Goal: Information Seeking & Learning: Learn about a topic

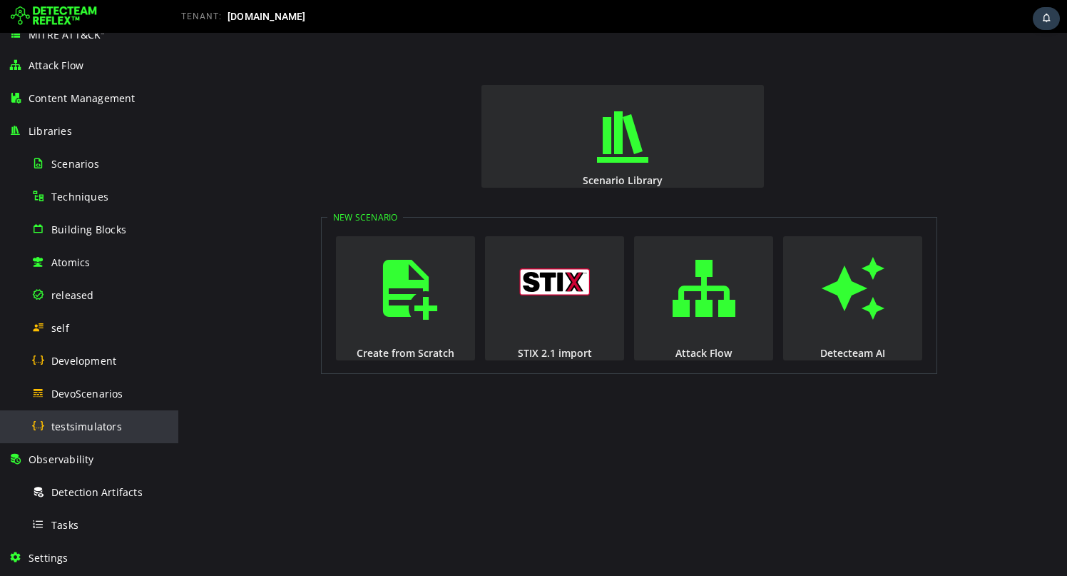
scroll to position [60, 0]
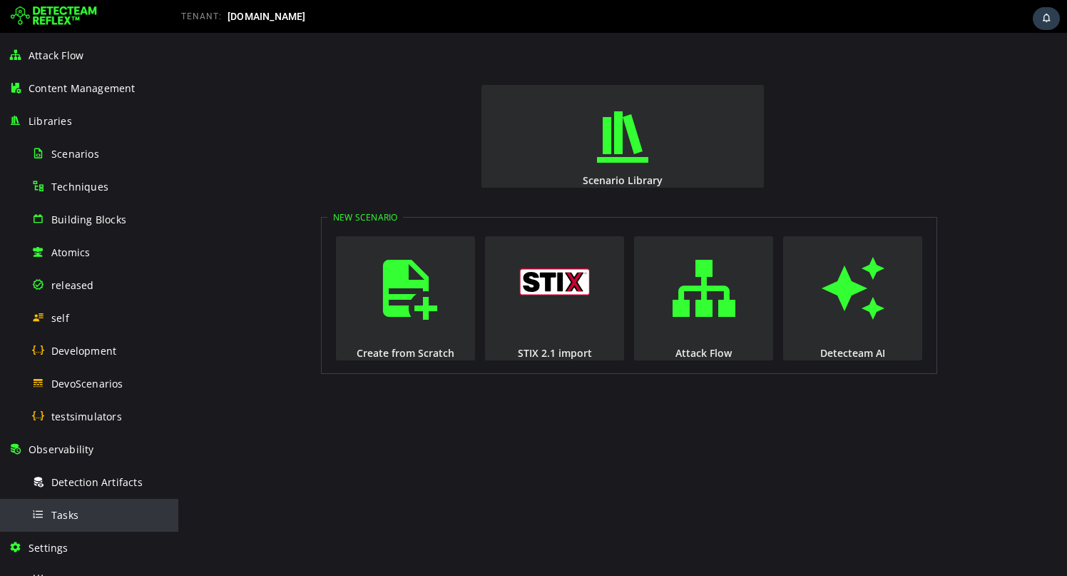
click at [83, 509] on div "Tasks" at bounding box center [100, 515] width 138 height 32
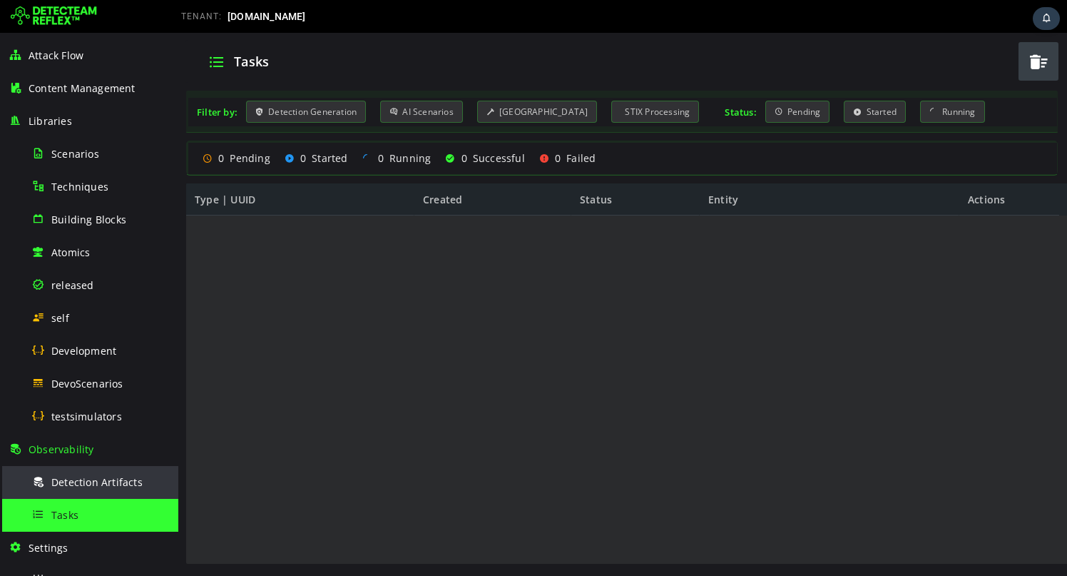
click at [94, 485] on span "Detection Artifacts" at bounding box center [96, 482] width 91 height 14
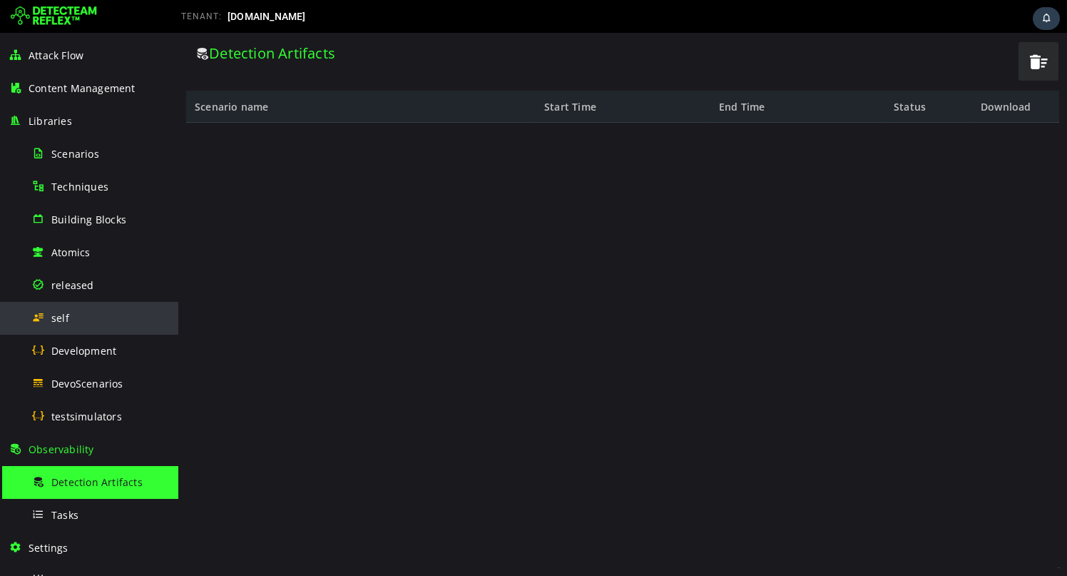
click at [88, 327] on div "self" at bounding box center [100, 318] width 138 height 32
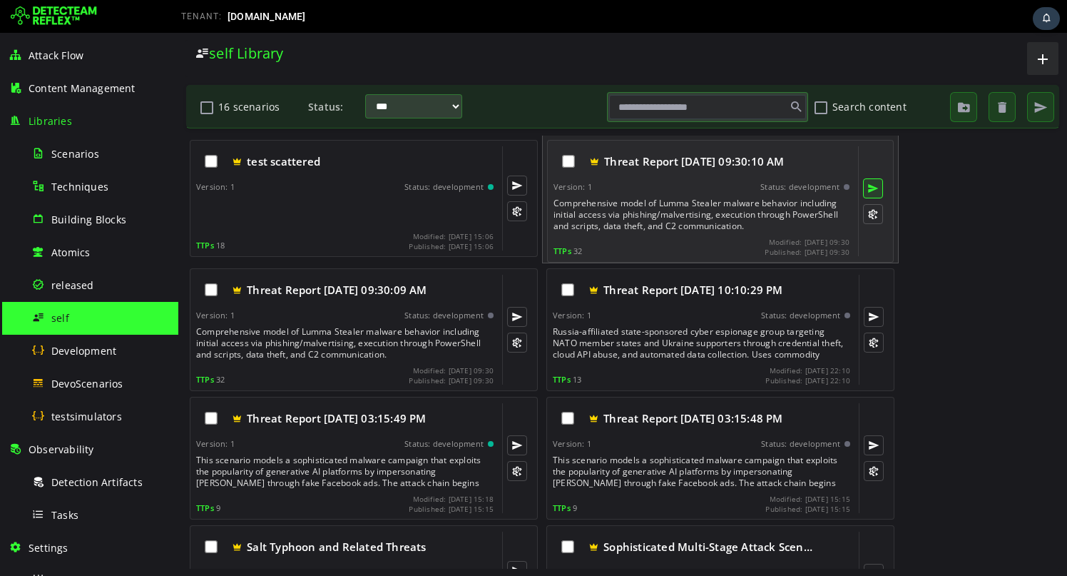
click at [871, 190] on button at bounding box center [873, 188] width 20 height 20
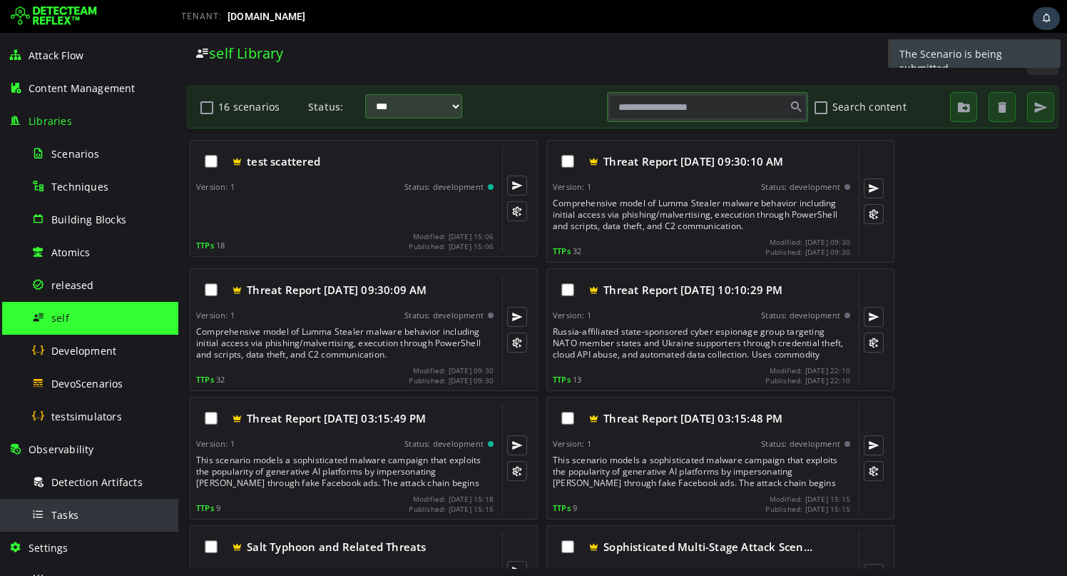
click at [54, 504] on div "Tasks" at bounding box center [100, 515] width 138 height 32
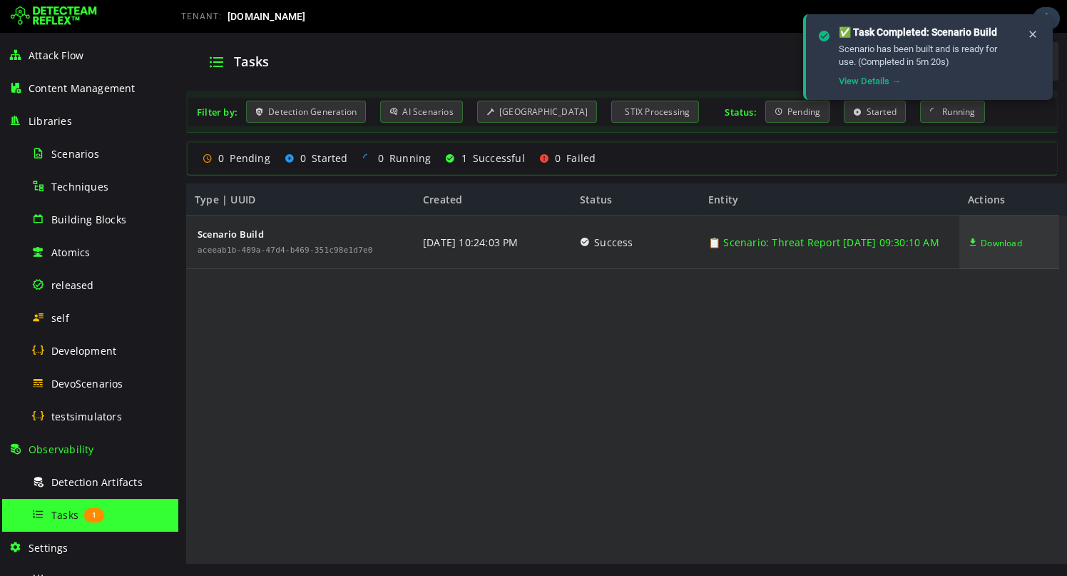
click at [1004, 237] on span "Download" at bounding box center [1001, 242] width 41 height 53
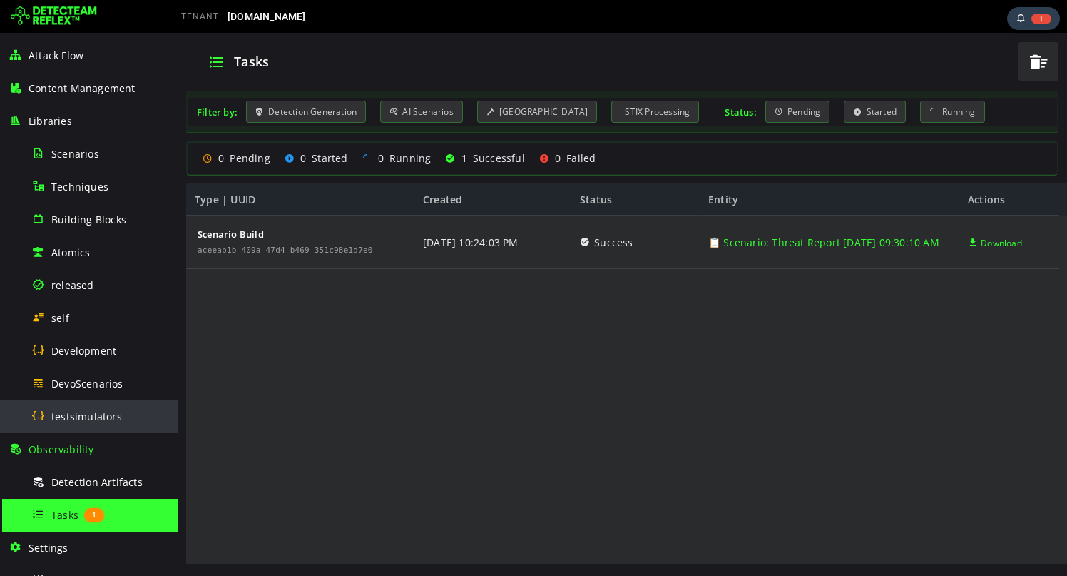
click at [106, 416] on span "testsimulators" at bounding box center [86, 416] width 71 height 14
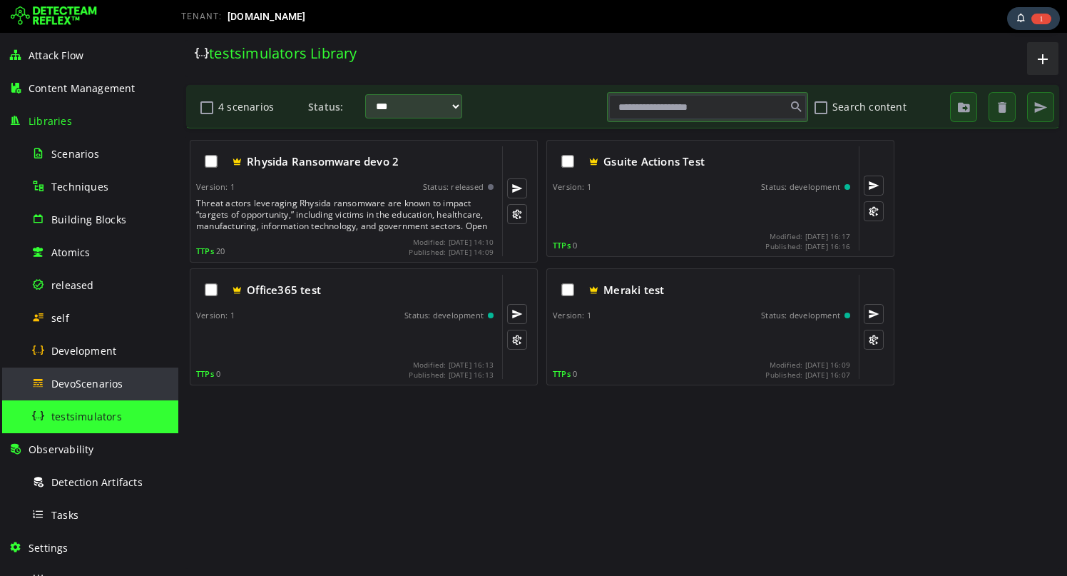
click at [106, 392] on div "DevoScenarios" at bounding box center [100, 383] width 138 height 32
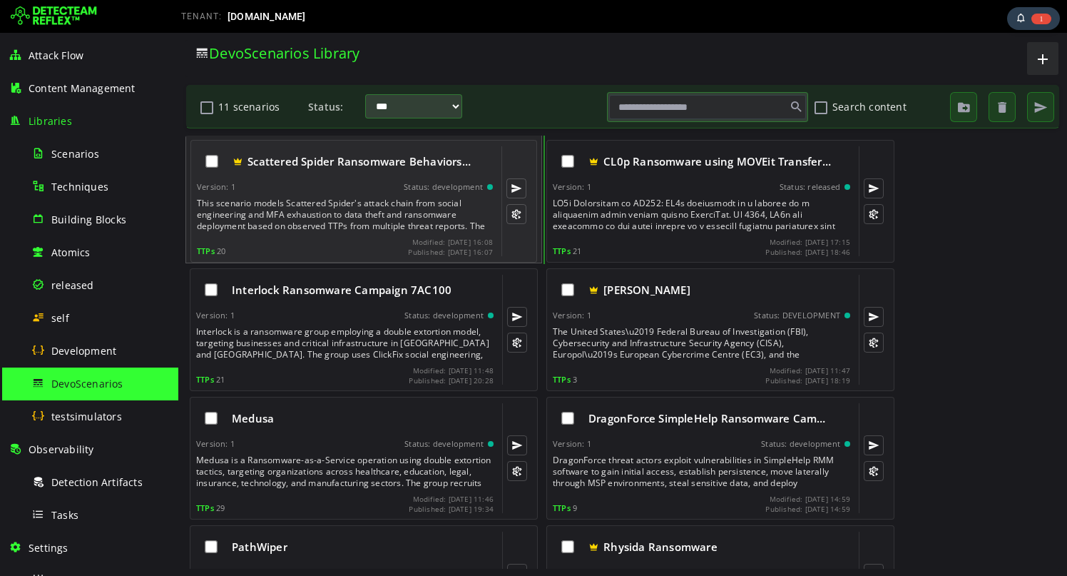
click at [307, 216] on div "This scenario models Scattered Spider's attack chain from social engineering an…" at bounding box center [346, 215] width 299 height 34
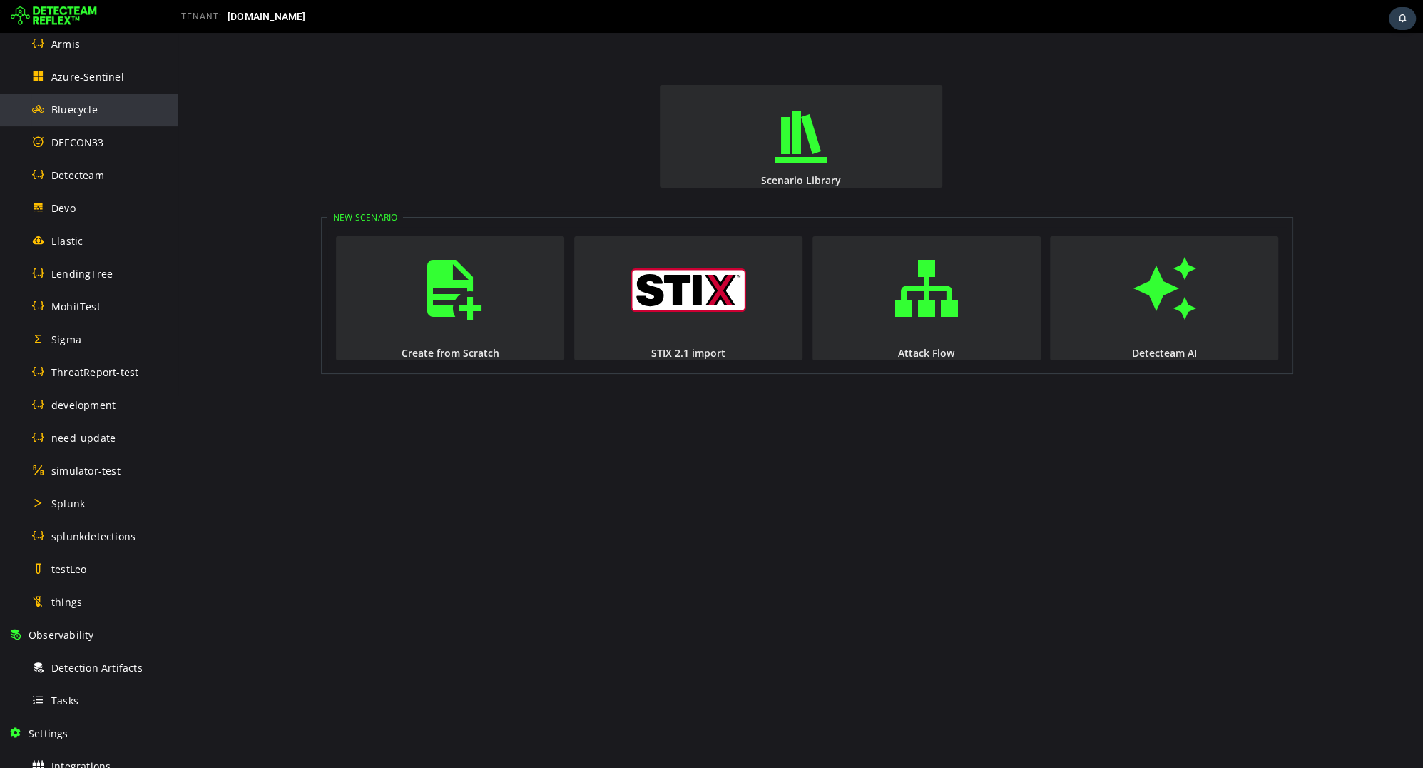
scroll to position [608, 0]
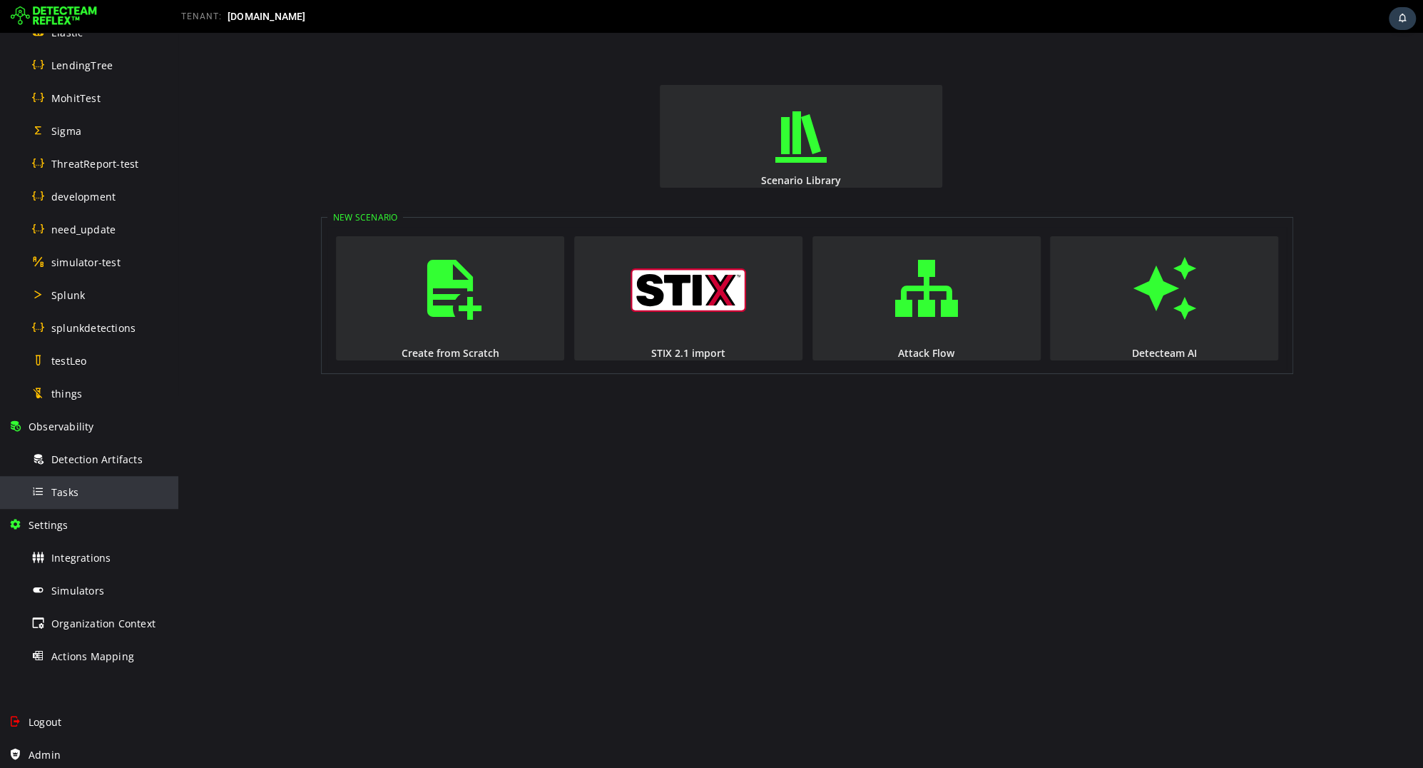
click at [83, 491] on div "Tasks" at bounding box center [100, 492] width 138 height 32
click at [88, 460] on span "Detection Artifacts" at bounding box center [96, 459] width 91 height 14
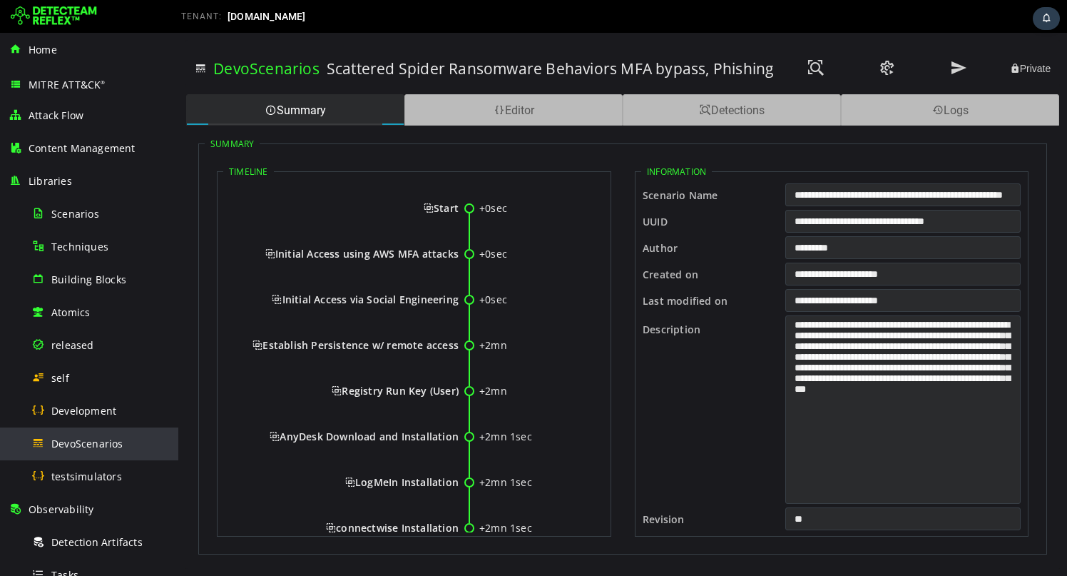
scroll to position [278, 0]
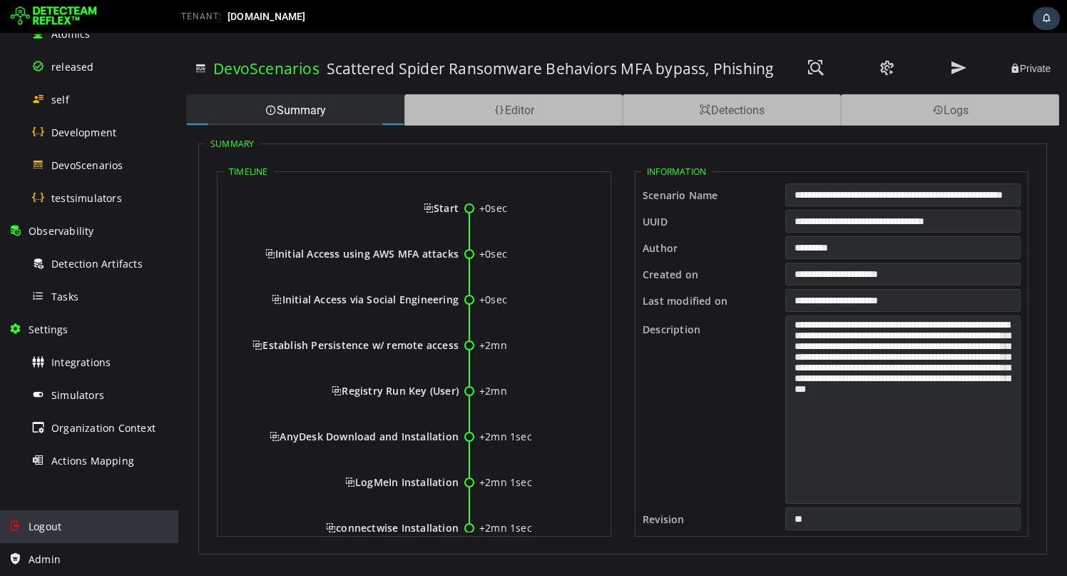
click at [51, 529] on span "Logout" at bounding box center [45, 526] width 33 height 14
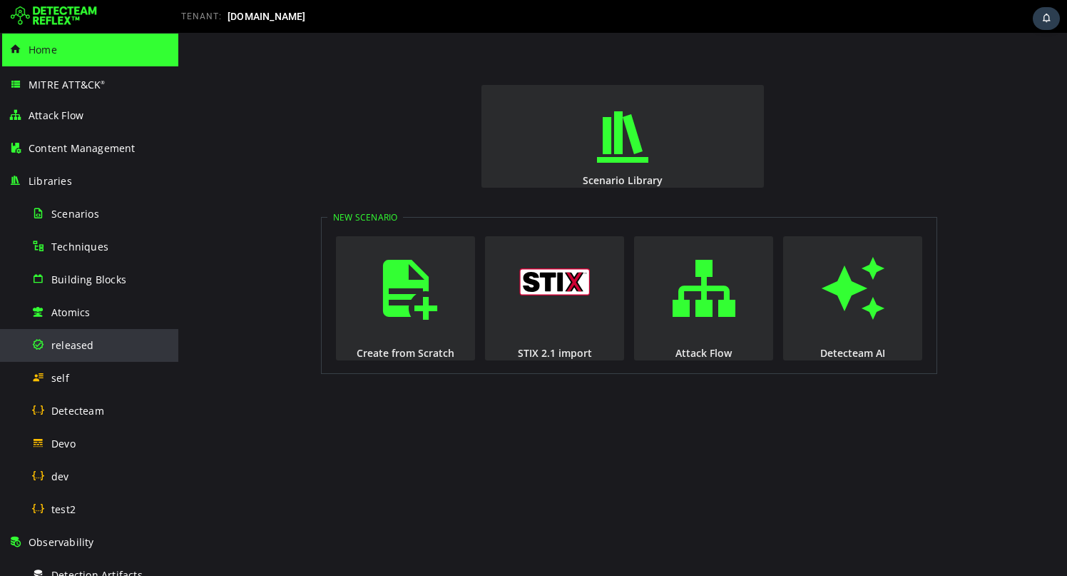
scroll to position [21, 0]
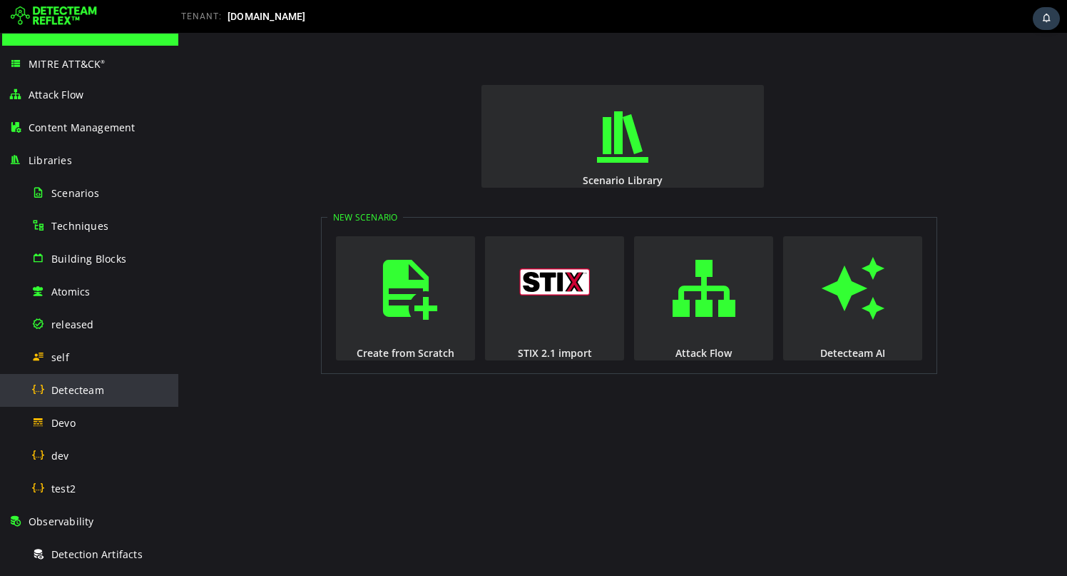
click at [90, 387] on span "Detecteam" at bounding box center [77, 390] width 53 height 14
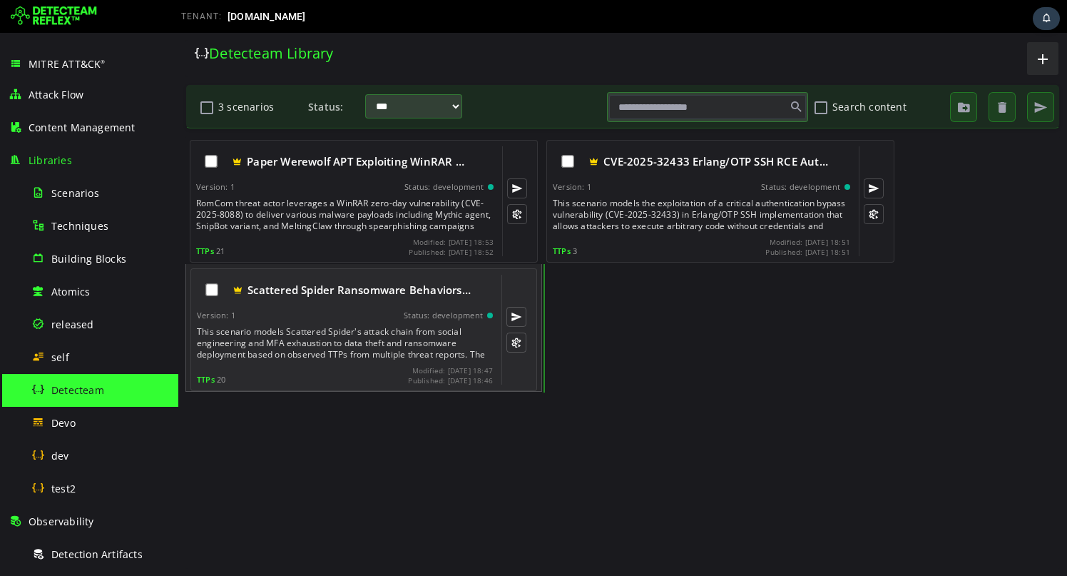
click at [268, 323] on div "Scattered Spider Ransomware Behaviors… Version: 1 Status: development This scen…" at bounding box center [345, 330] width 296 height 110
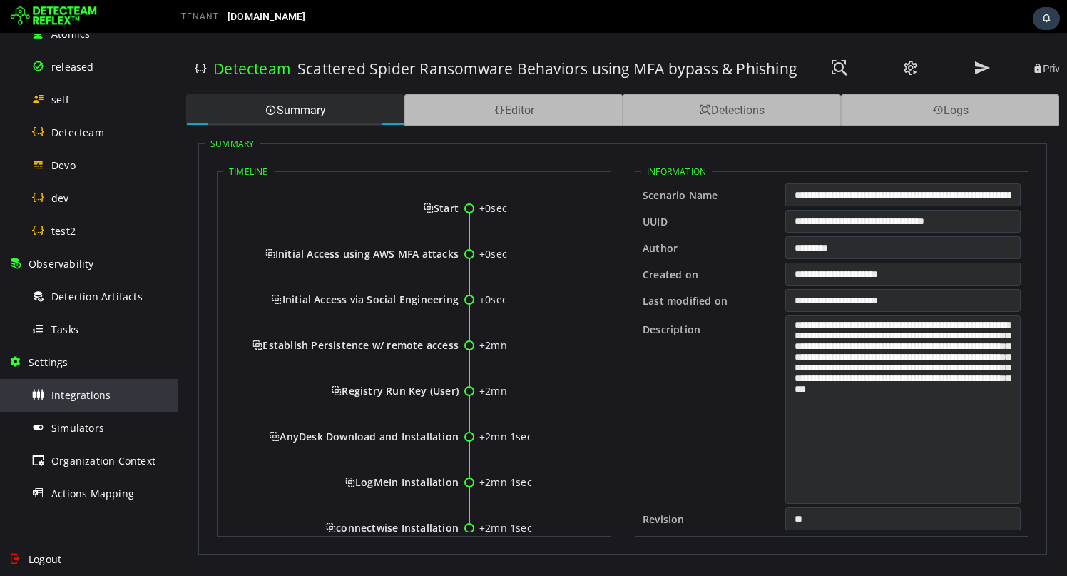
click at [97, 389] on span "Integrations" at bounding box center [80, 395] width 59 height 14
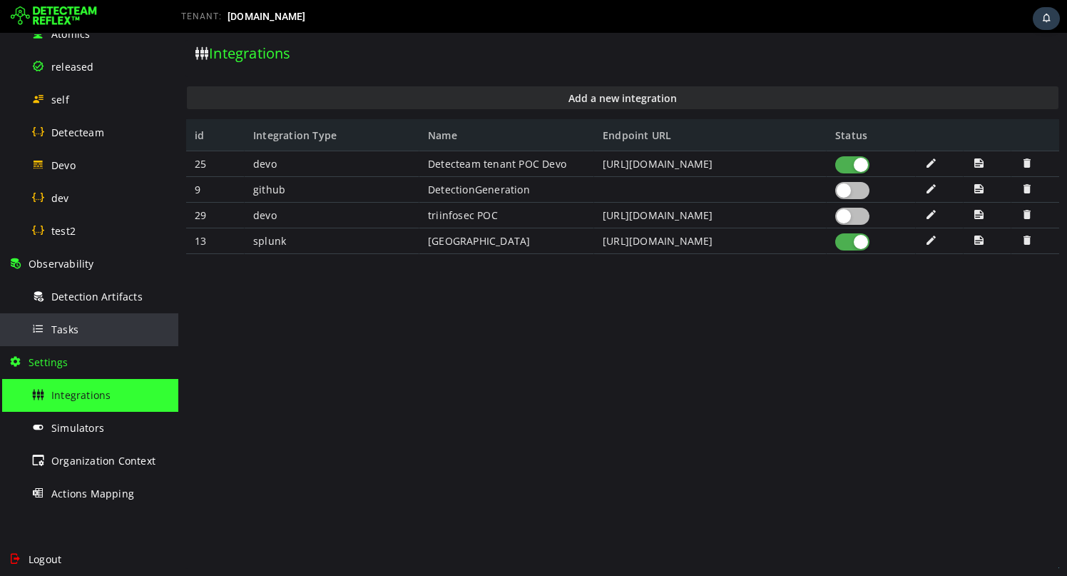
click at [102, 332] on div "Tasks" at bounding box center [100, 329] width 138 height 32
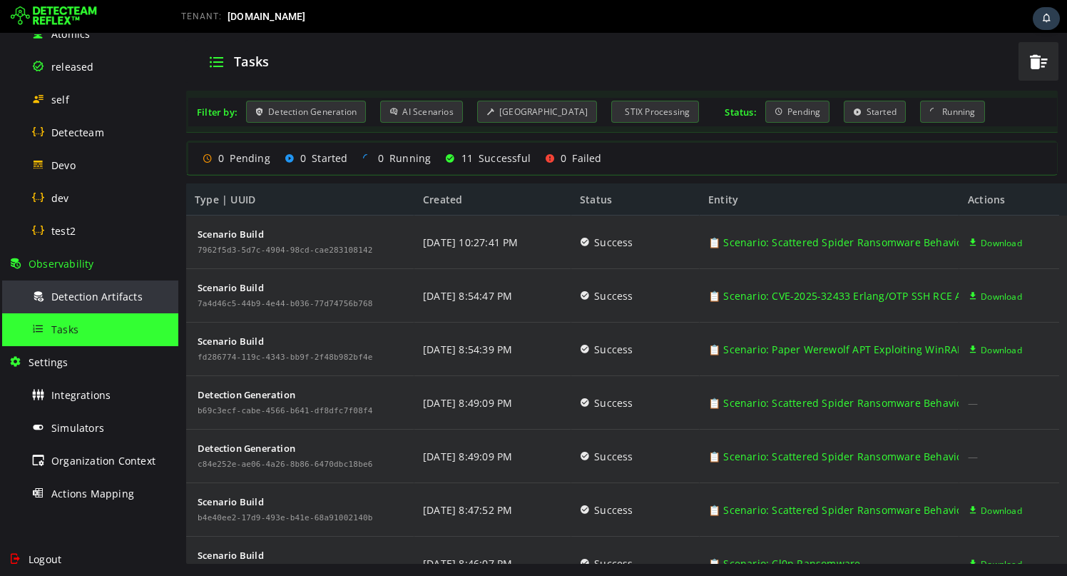
click at [108, 300] on span "Detection Artifacts" at bounding box center [96, 297] width 91 height 14
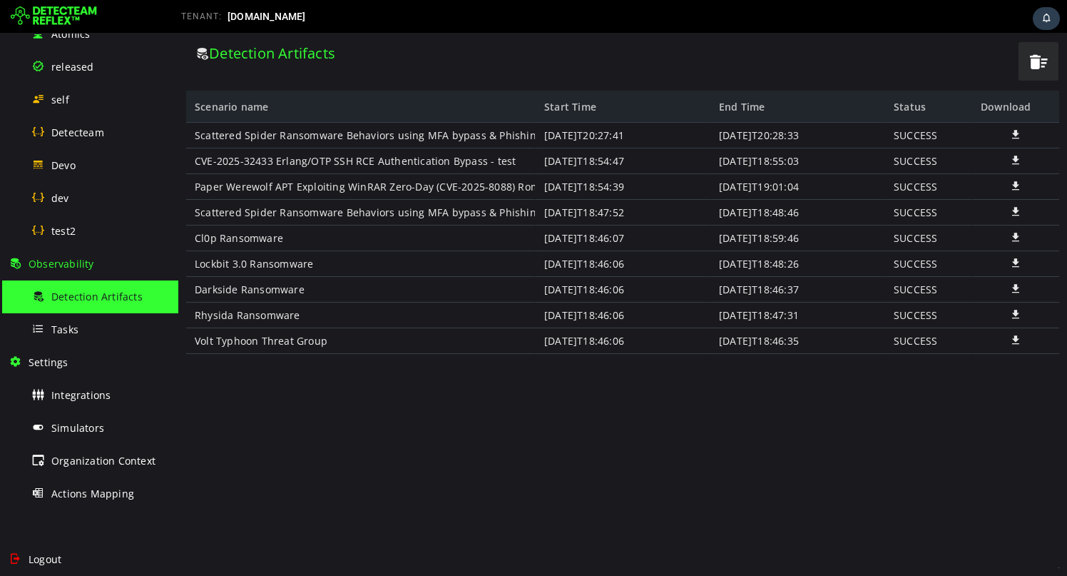
click at [1015, 131] on span at bounding box center [1016, 134] width 14 height 12
click at [531, 410] on div "Scattered Spider Ransomware Behaviors using MFA bypass & Phishing CVE-2025-3243…" at bounding box center [622, 345] width 873 height 445
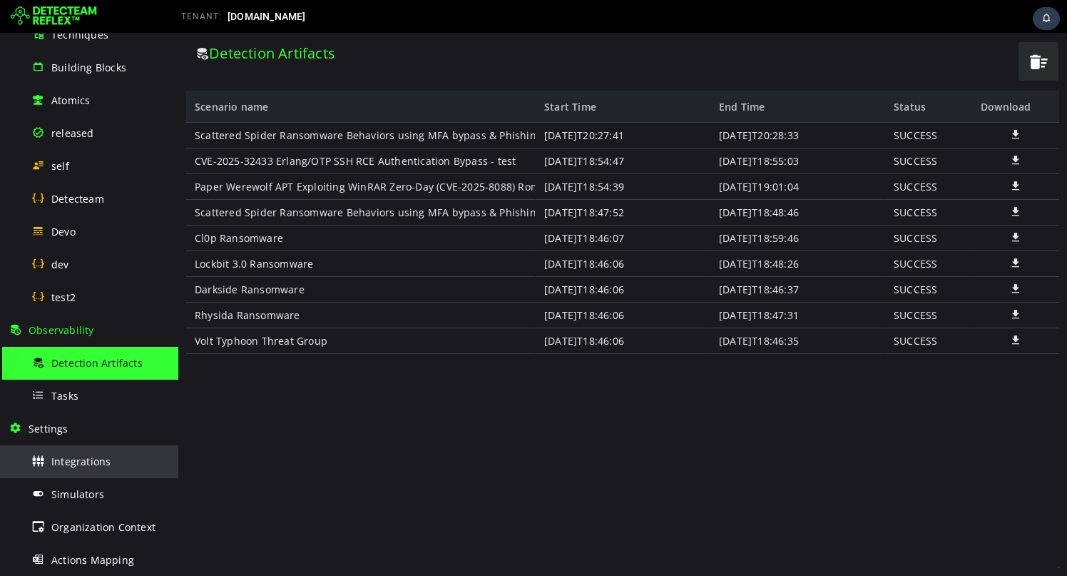
scroll to position [190, 0]
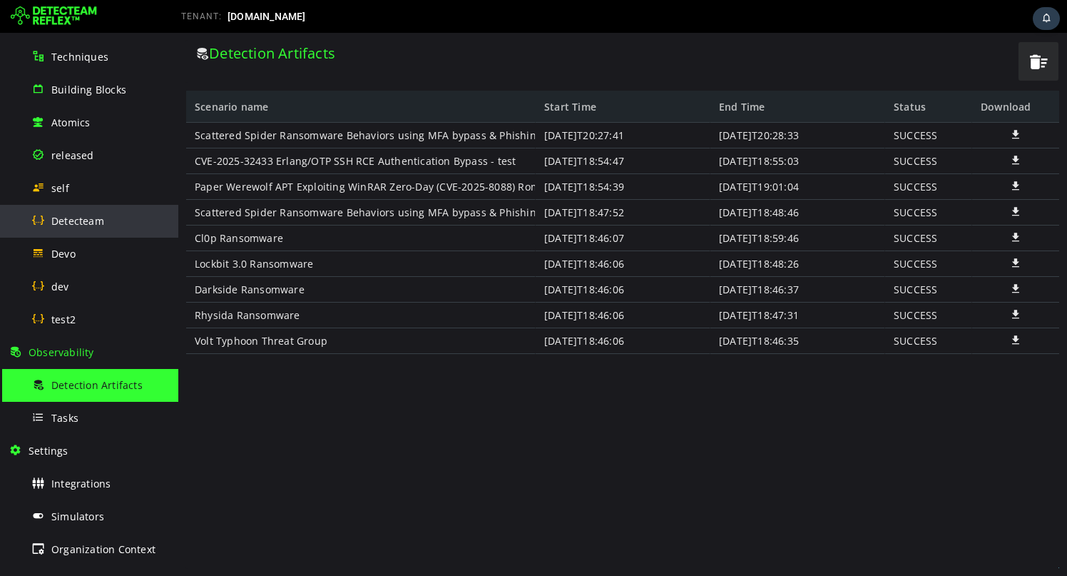
click at [112, 225] on div "Detecteam" at bounding box center [100, 221] width 138 height 32
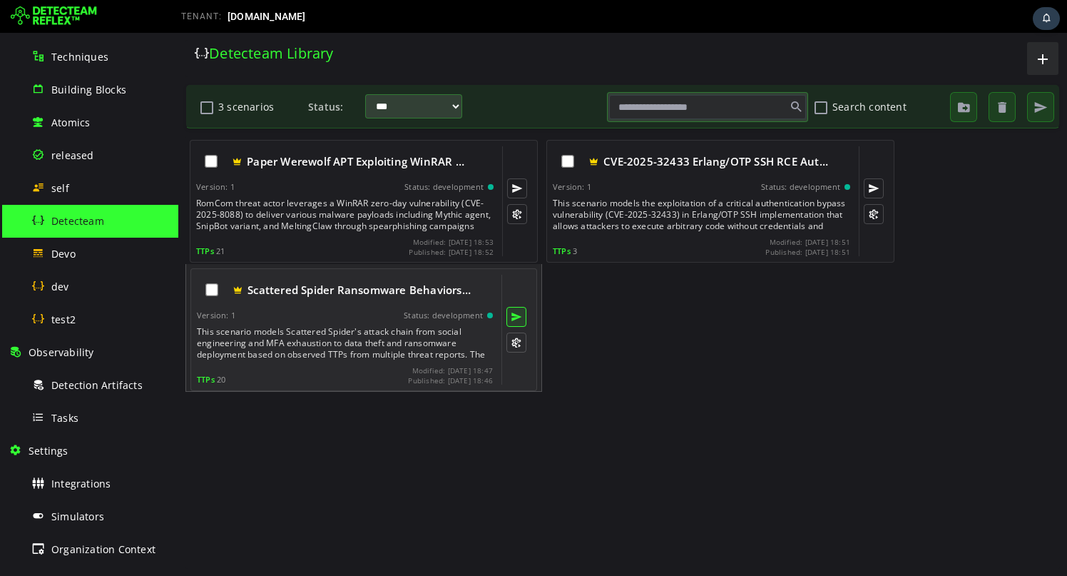
click at [515, 313] on button at bounding box center [516, 317] width 20 height 20
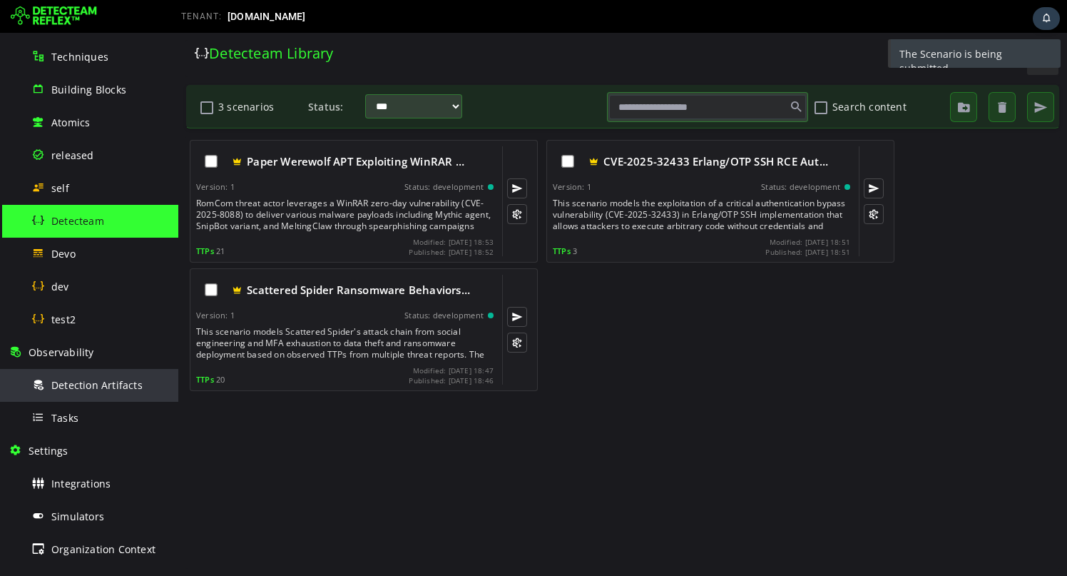
click at [66, 396] on div "Detection Artifacts" at bounding box center [100, 385] width 138 height 32
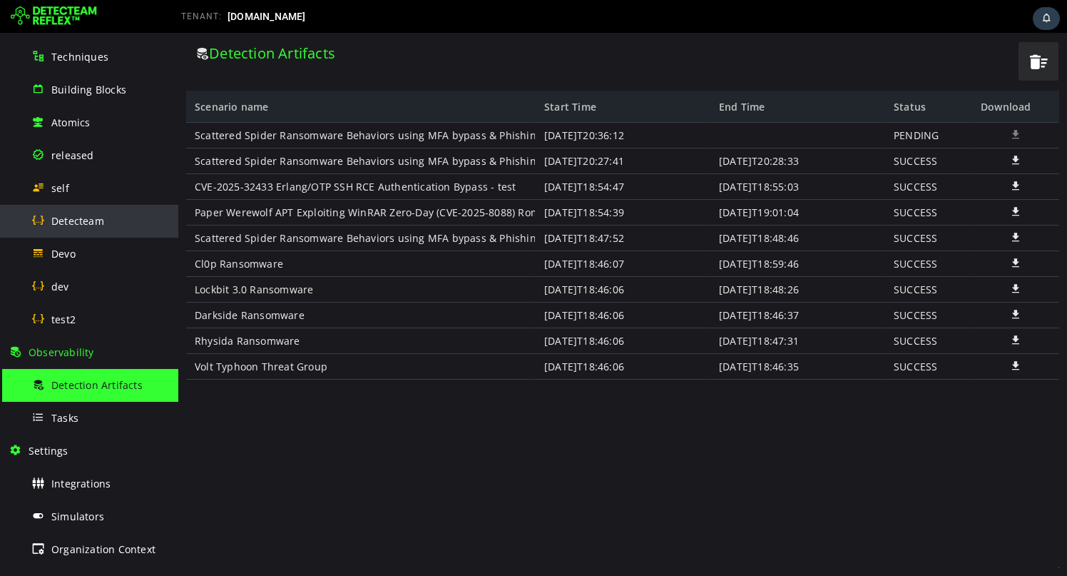
click at [106, 216] on div "Detecteam" at bounding box center [100, 221] width 138 height 32
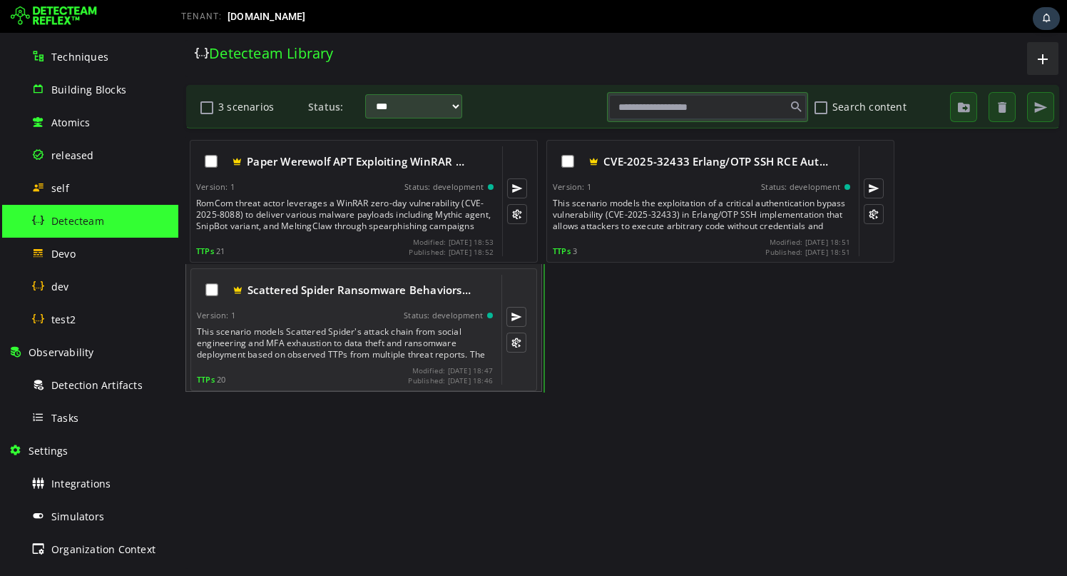
click at [329, 301] on div "Scattered Spider Ransomware Behaviors…" at bounding box center [345, 290] width 296 height 30
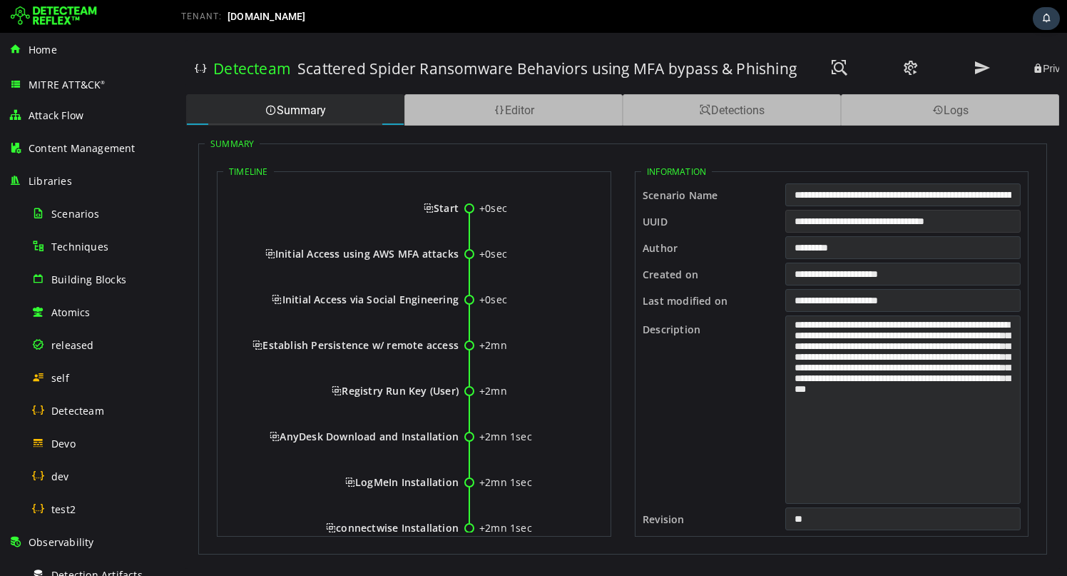
click at [797, 221] on input "**********" at bounding box center [902, 221] width 235 height 23
